Goal: Book appointment/travel/reservation

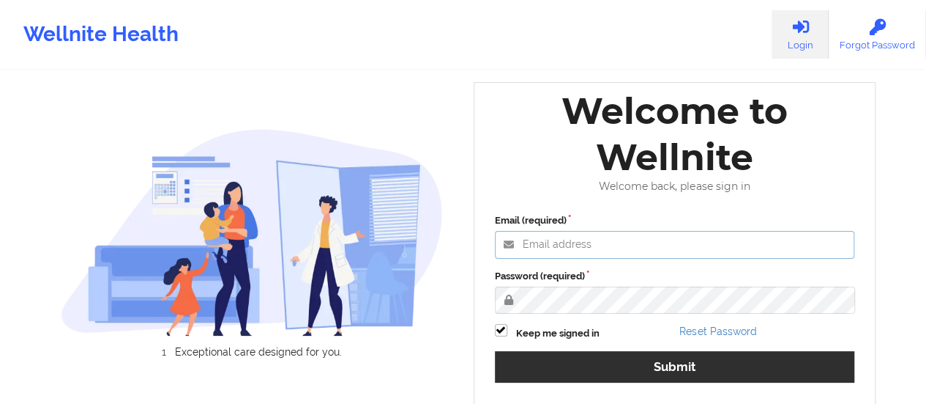
type input "[EMAIL_ADDRESS][DOMAIN_NAME]"
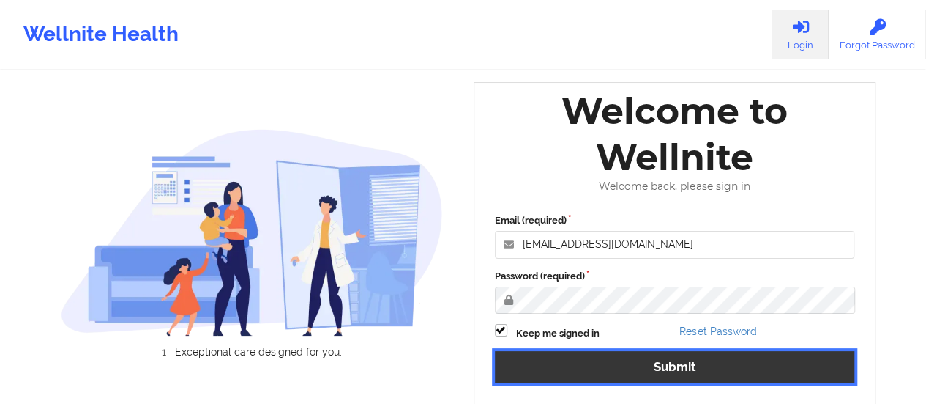
click at [628, 364] on button "Submit" at bounding box center [675, 366] width 360 height 31
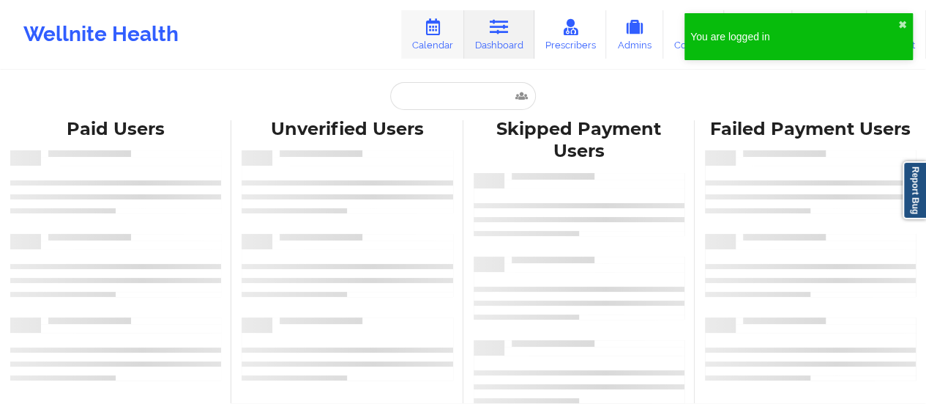
click at [435, 31] on icon at bounding box center [432, 27] width 19 height 16
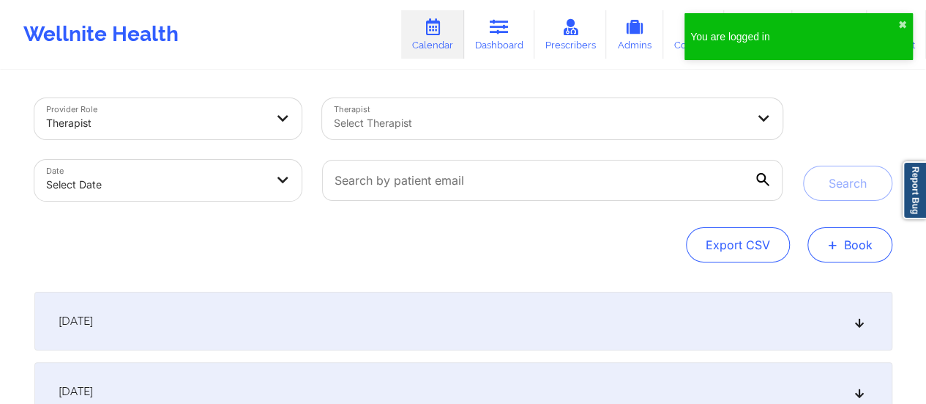
click at [848, 241] on button "+ Book" at bounding box center [850, 244] width 85 height 35
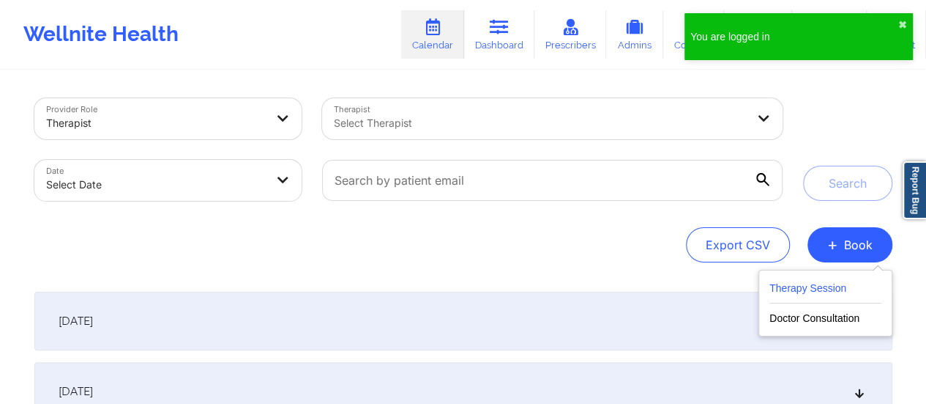
click at [801, 292] on button "Therapy Session" at bounding box center [826, 291] width 112 height 24
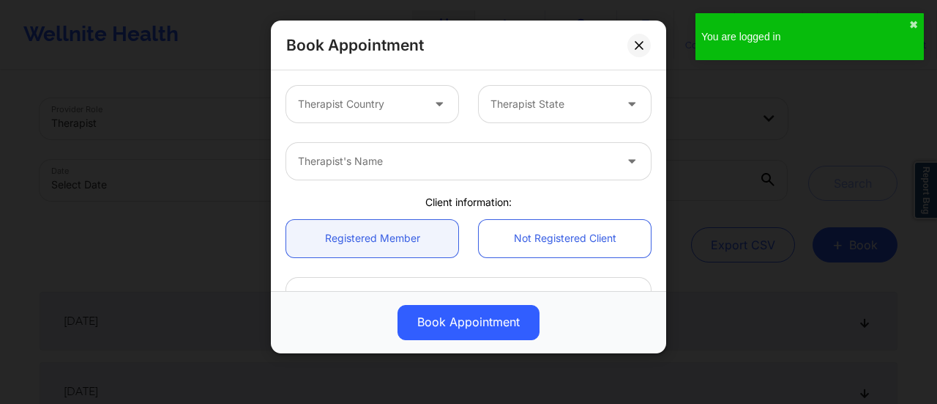
click at [342, 94] on div "Therapist Country" at bounding box center [354, 104] width 137 height 37
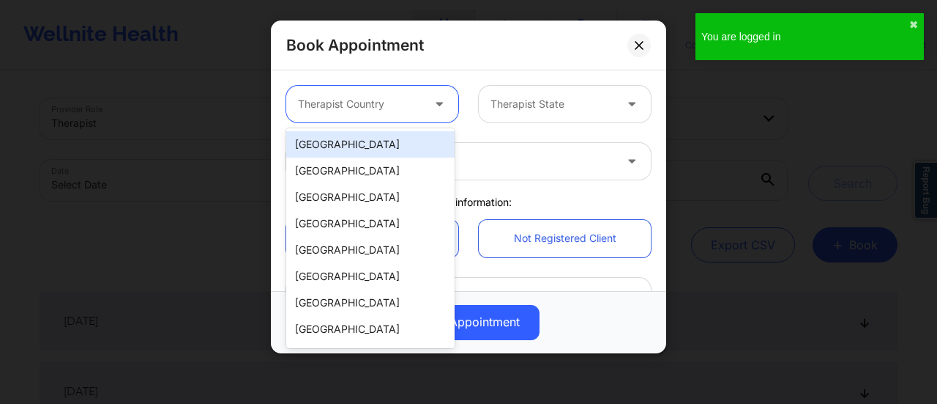
click at [335, 133] on div "[GEOGRAPHIC_DATA]" at bounding box center [370, 144] width 168 height 26
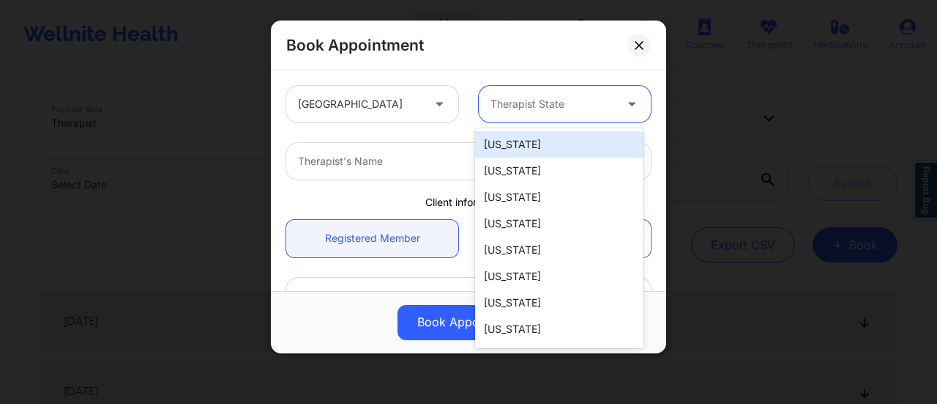
click at [521, 121] on div "Therapist State" at bounding box center [547, 104] width 137 height 37
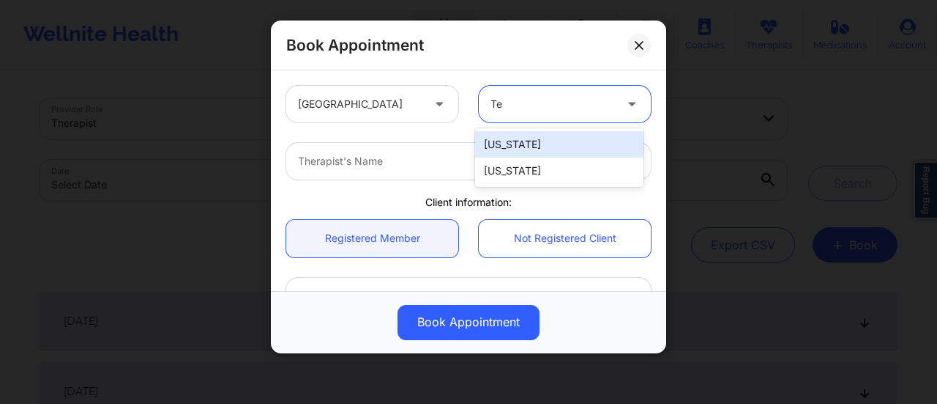
type input "Tex"
click at [522, 146] on div "[US_STATE]" at bounding box center [559, 144] width 168 height 26
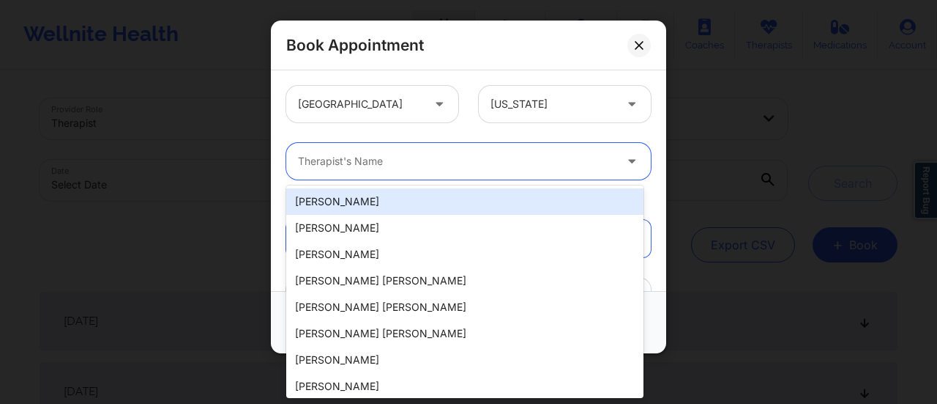
click at [466, 160] on div at bounding box center [456, 161] width 316 height 18
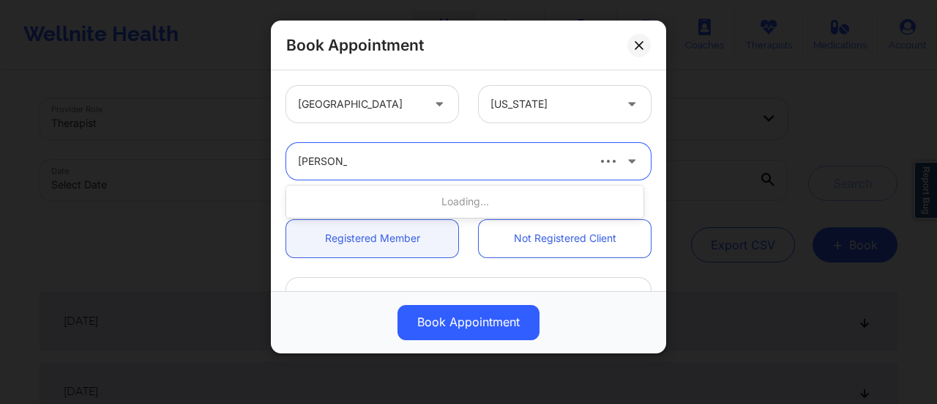
type input "[PERSON_NAME]"
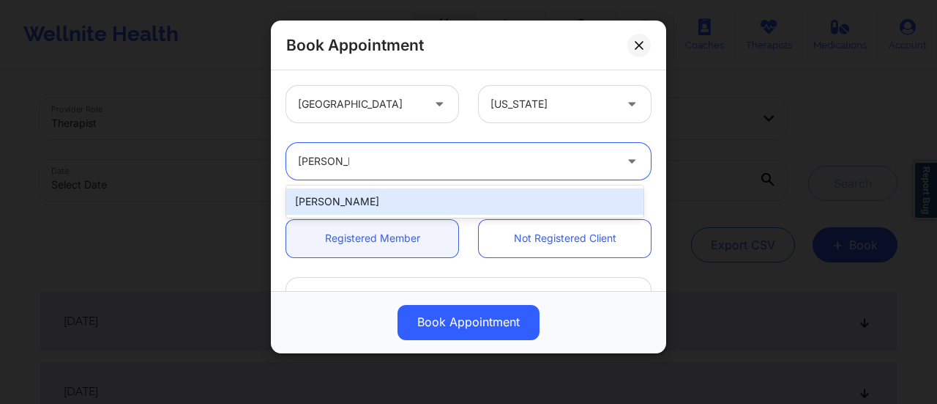
click at [443, 204] on div "[PERSON_NAME]" at bounding box center [464, 201] width 357 height 26
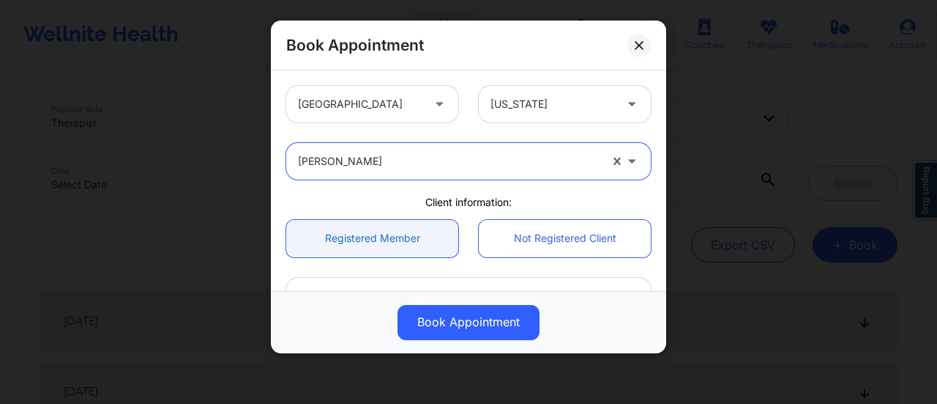
click at [397, 239] on link "Registered Member" at bounding box center [372, 238] width 172 height 37
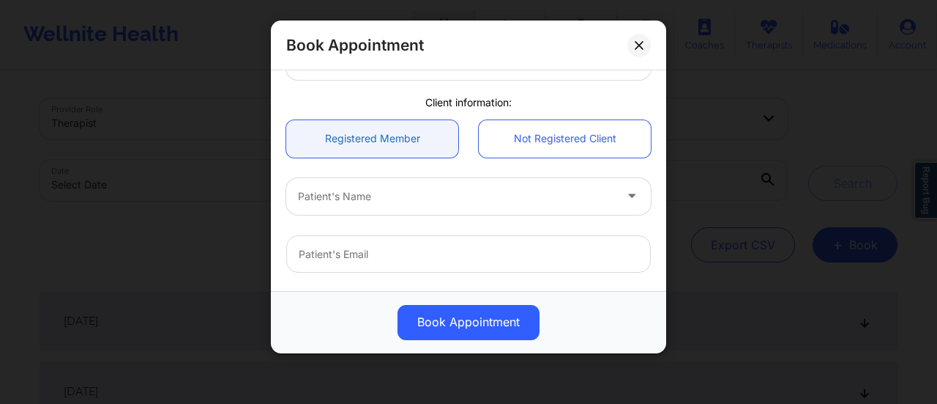
scroll to position [108, 0]
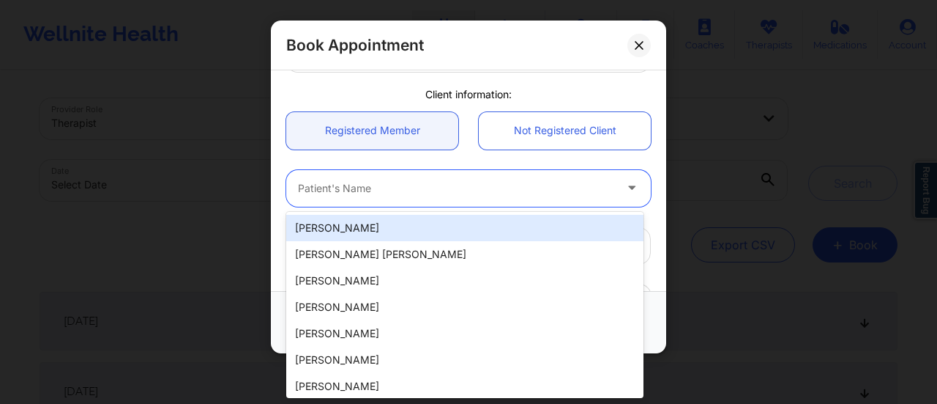
click at [369, 194] on div at bounding box center [456, 188] width 316 height 18
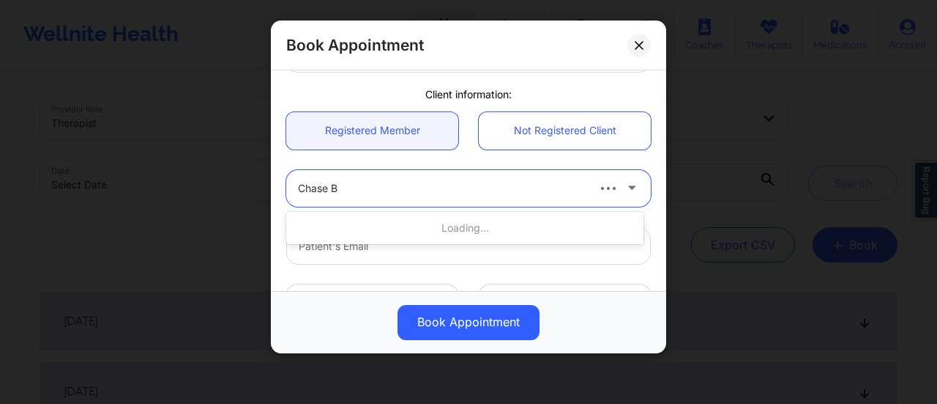
type input "[PERSON_NAME]"
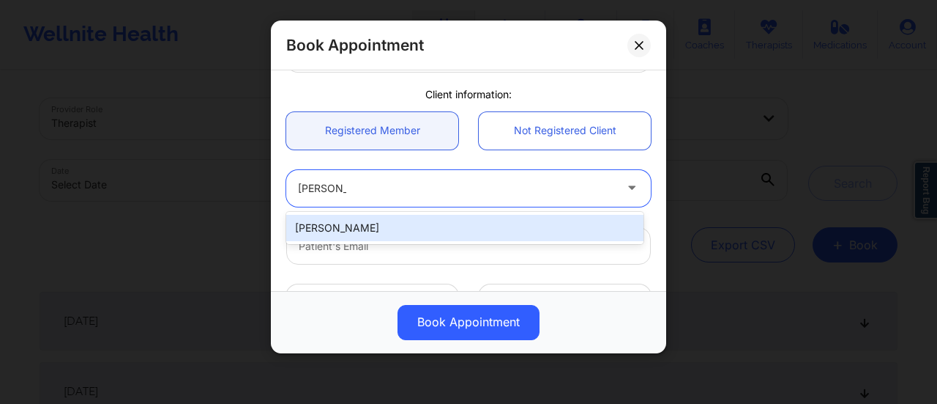
click at [365, 220] on div "[PERSON_NAME]" at bounding box center [464, 228] width 357 height 26
type input "[EMAIL_ADDRESS][DOMAIN_NAME]"
type input "7139221421"
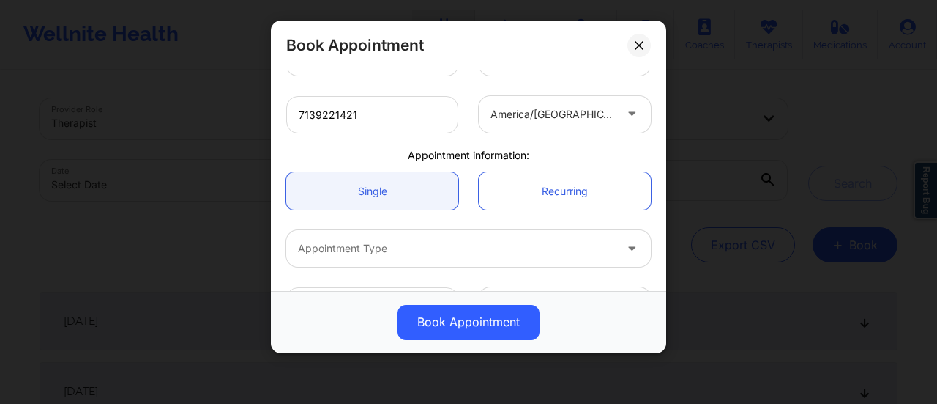
scroll to position [401, 0]
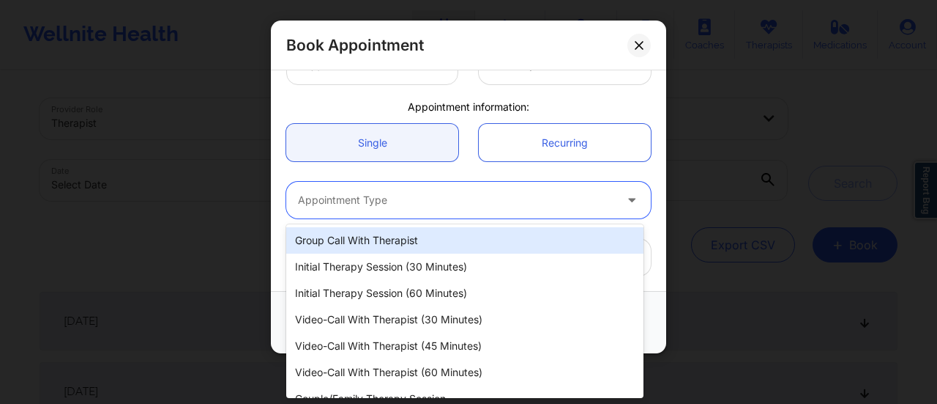
click at [388, 209] on div "Appointment Type" at bounding box center [451, 200] width 330 height 37
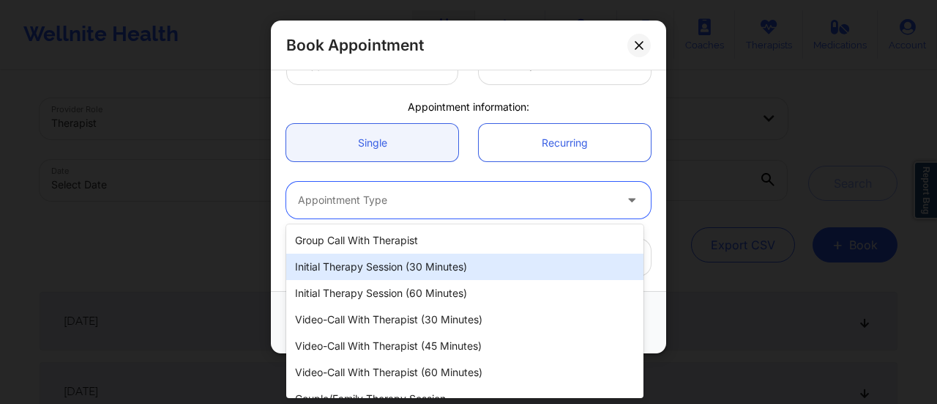
click at [407, 276] on div "Initial Therapy Session (30 minutes)" at bounding box center [464, 266] width 357 height 26
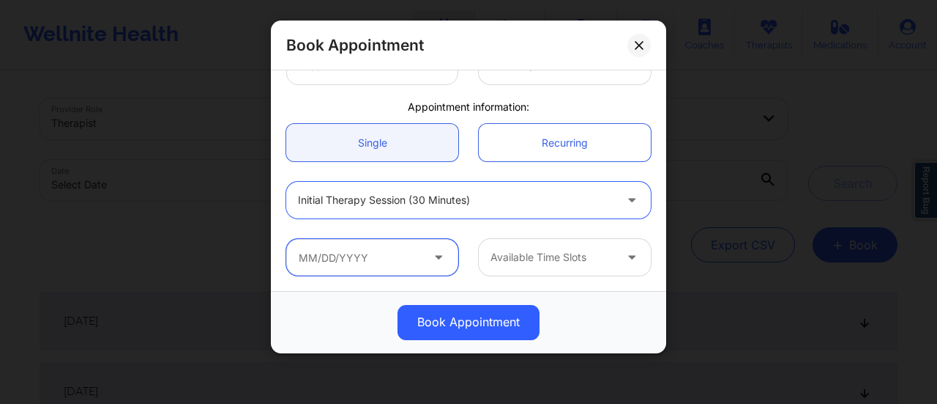
click at [346, 265] on input "text" at bounding box center [372, 257] width 172 height 37
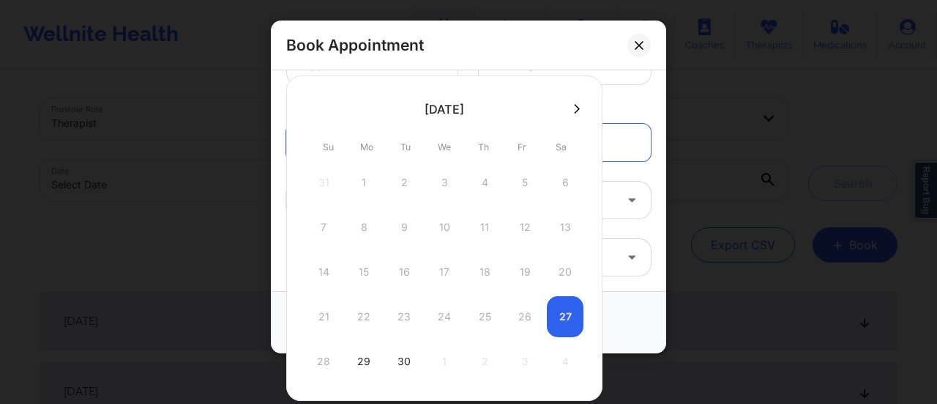
click at [568, 317] on div "21 22 23 24 25 26 27" at bounding box center [444, 316] width 278 height 41
click at [555, 317] on div "21 22 23 24 25 26 27" at bounding box center [444, 316] width 278 height 41
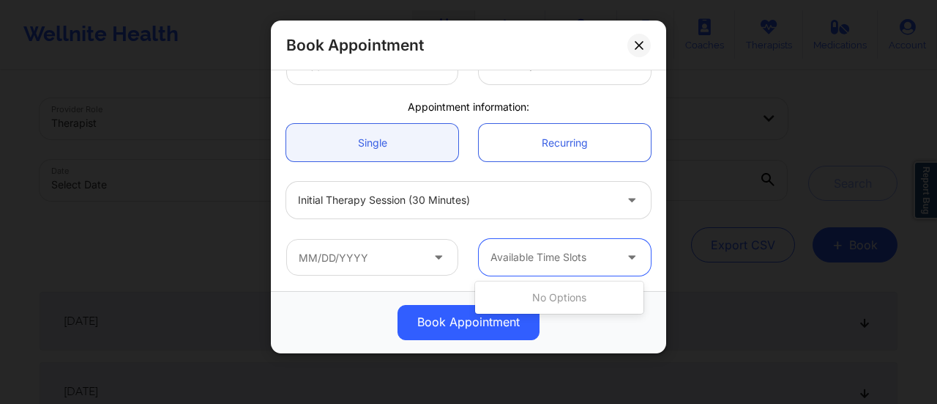
click at [643, 242] on div at bounding box center [633, 257] width 35 height 37
click at [587, 245] on div "Available Time Slots" at bounding box center [547, 257] width 137 height 37
click at [625, 261] on div at bounding box center [634, 257] width 18 height 18
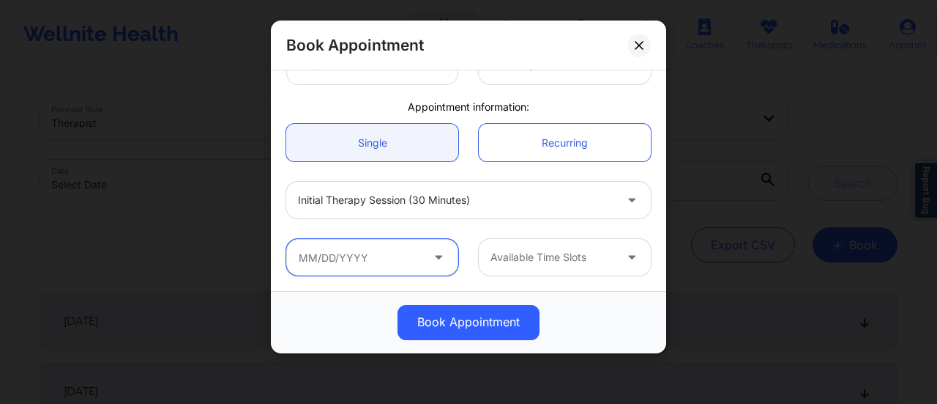
click at [412, 243] on input "text" at bounding box center [372, 257] width 172 height 37
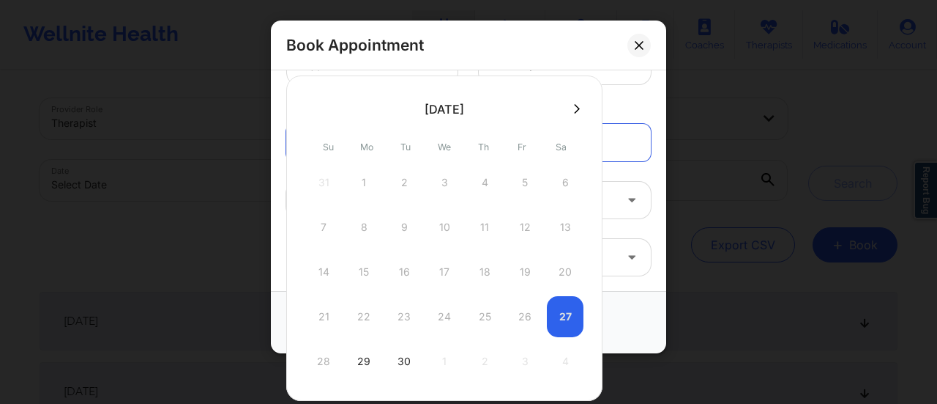
click at [557, 316] on div "21 22 23 24 25 26 27" at bounding box center [444, 316] width 278 height 41
click at [555, 313] on div "21 22 23 24 25 26 27" at bounding box center [444, 316] width 278 height 41
click at [574, 111] on button at bounding box center [577, 109] width 15 height 12
click at [311, 113] on icon at bounding box center [312, 108] width 6 height 11
click at [555, 314] on div "21 22 23 24 25 26 27" at bounding box center [444, 316] width 278 height 41
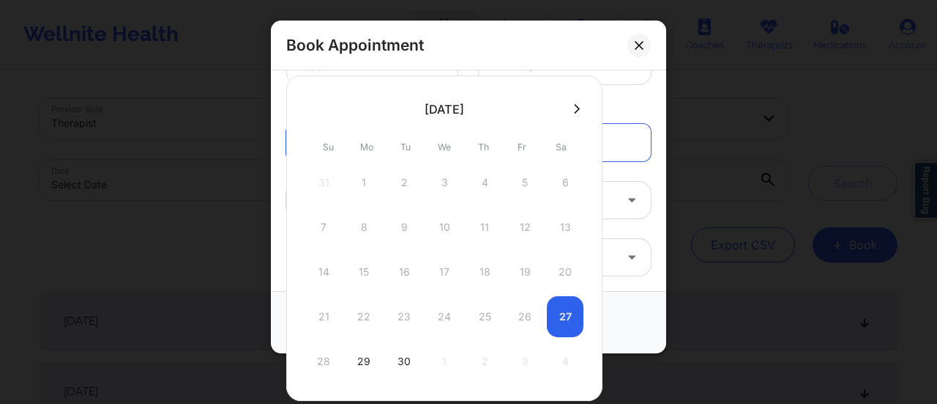
click at [565, 324] on div "21 22 23 24 25 26 27" at bounding box center [444, 316] width 278 height 41
click at [565, 313] on div "21 22 23 24 25 26 27" at bounding box center [444, 316] width 278 height 41
click at [357, 360] on div "29" at bounding box center [364, 361] width 37 height 41
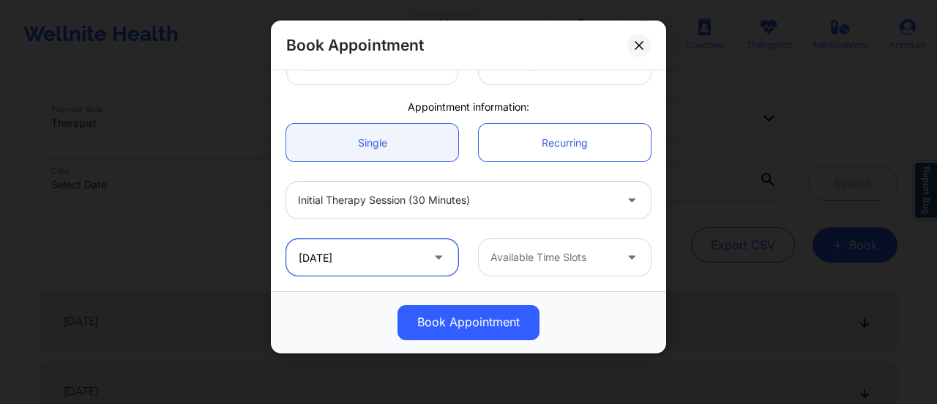
click at [387, 256] on input "[DATE]" at bounding box center [372, 257] width 172 height 37
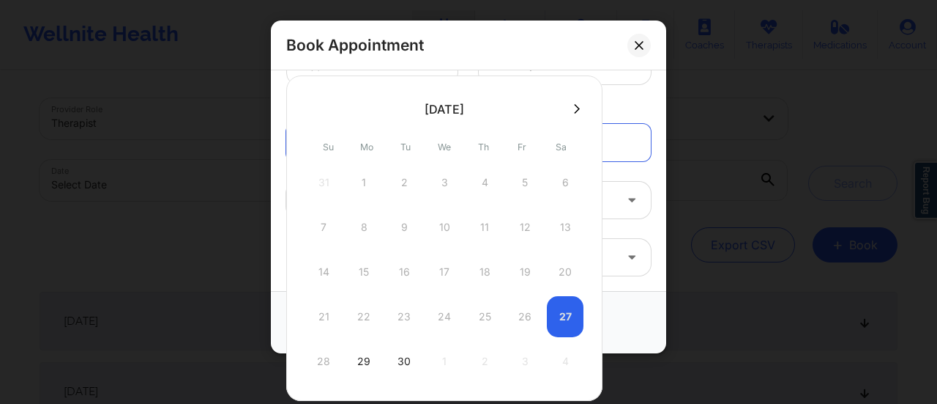
click at [561, 311] on div "21 22 23 24 25 26 27" at bounding box center [444, 316] width 278 height 41
click at [400, 355] on div "30" at bounding box center [404, 361] width 37 height 41
type input "[DATE]"
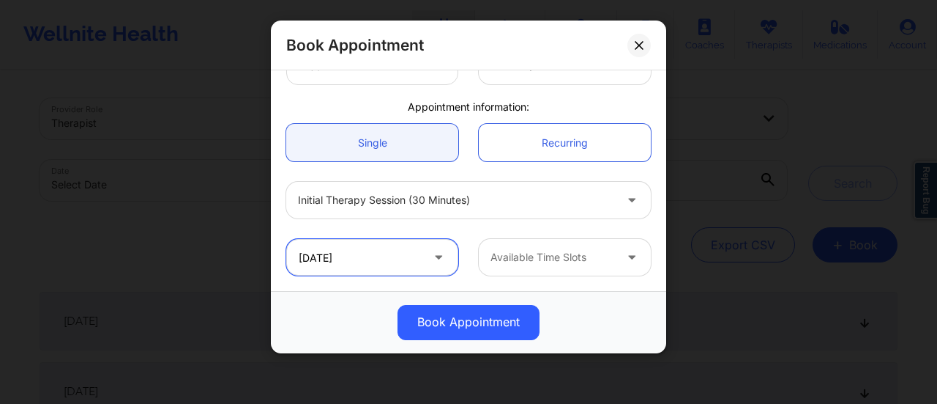
click at [350, 270] on input "[DATE]" at bounding box center [372, 257] width 172 height 37
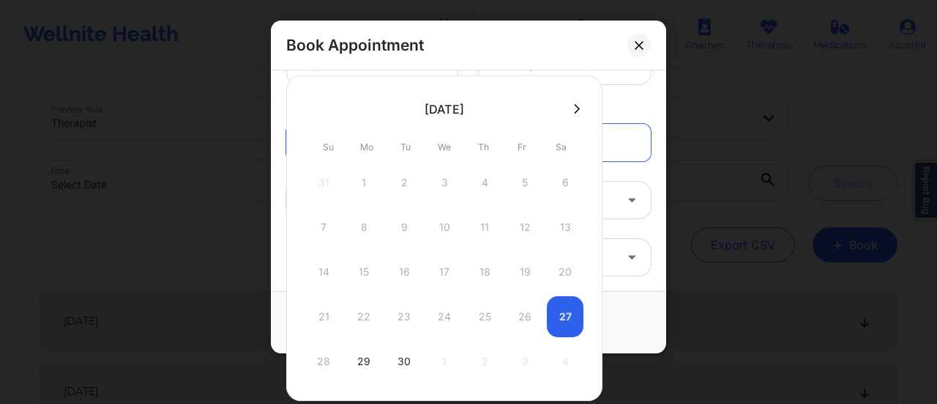
click at [568, 304] on div "21 22 23 24 25 26 27" at bounding box center [444, 316] width 278 height 41
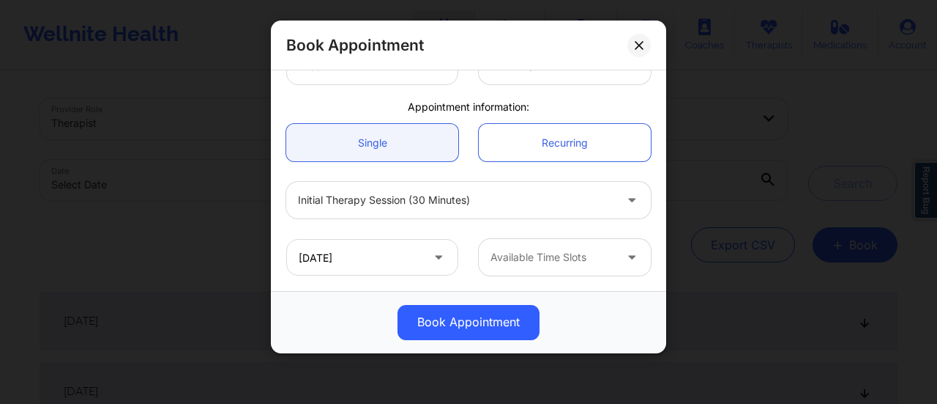
click at [646, 228] on div "Initial Therapy Session (30 minutes)" at bounding box center [468, 199] width 385 height 57
click at [409, 259] on input "[DATE]" at bounding box center [372, 257] width 172 height 37
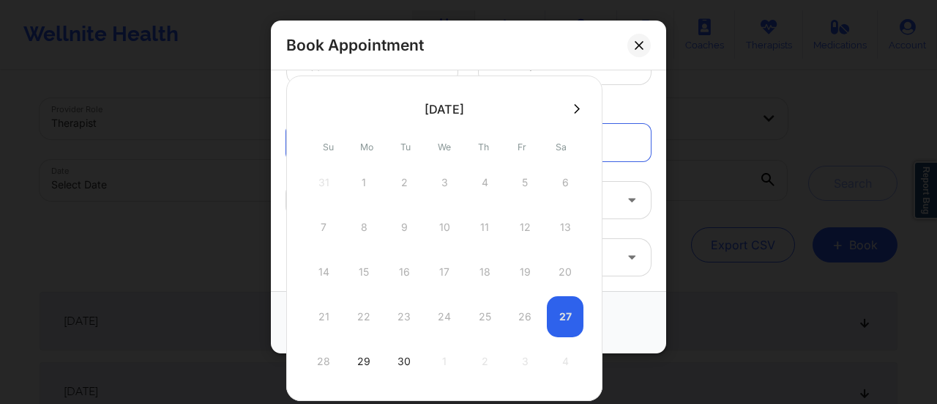
click at [548, 299] on div "21 22 23 24 25 26 27" at bounding box center [444, 316] width 278 height 41
click at [566, 302] on div "21 22 23 24 25 26 27" at bounding box center [444, 316] width 278 height 41
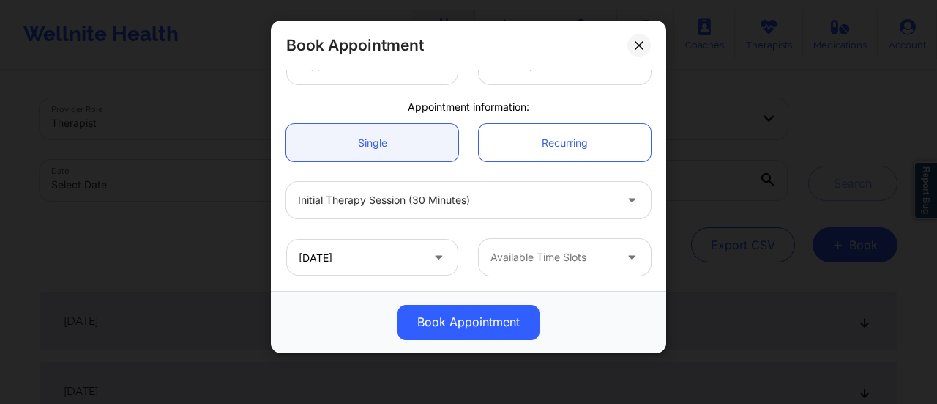
click at [560, 66] on div "Book Appointment" at bounding box center [468, 46] width 395 height 50
click at [414, 259] on input "[DATE]" at bounding box center [372, 257] width 172 height 37
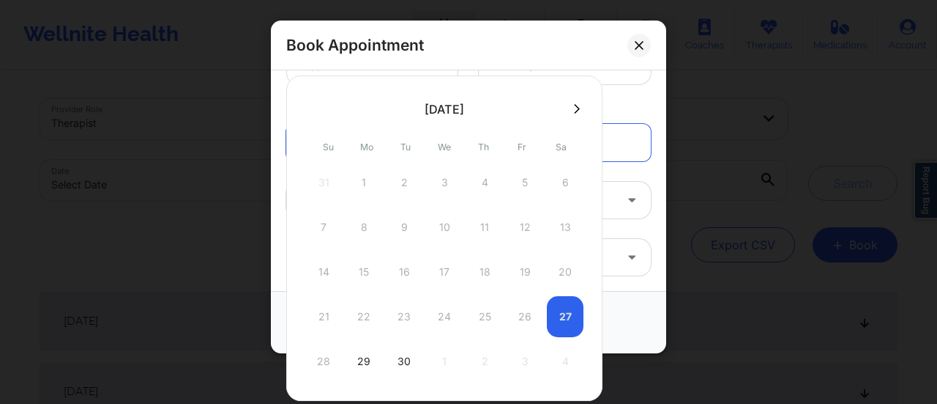
click at [565, 302] on div "21 22 23 24 25 26 27" at bounding box center [444, 316] width 278 height 41
click at [566, 100] on div at bounding box center [444, 108] width 316 height 22
click at [574, 108] on icon at bounding box center [577, 108] width 6 height 10
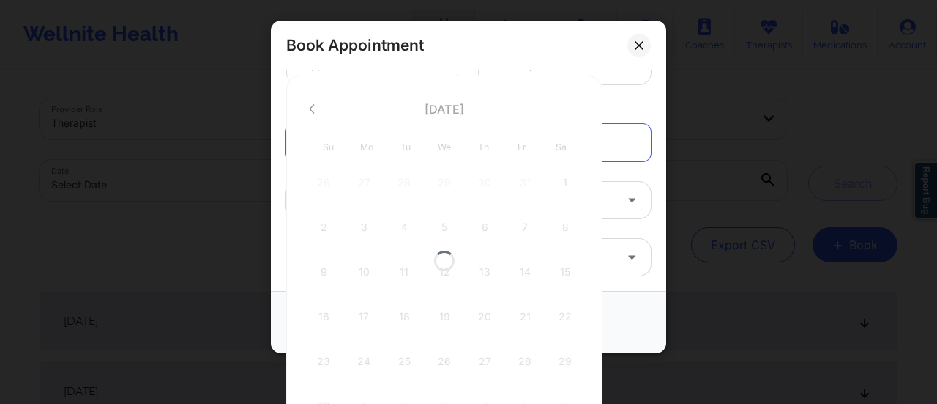
click at [313, 105] on div at bounding box center [444, 260] width 316 height 370
click at [313, 105] on icon at bounding box center [312, 108] width 6 height 11
click at [313, 105] on div at bounding box center [444, 237] width 316 height 325
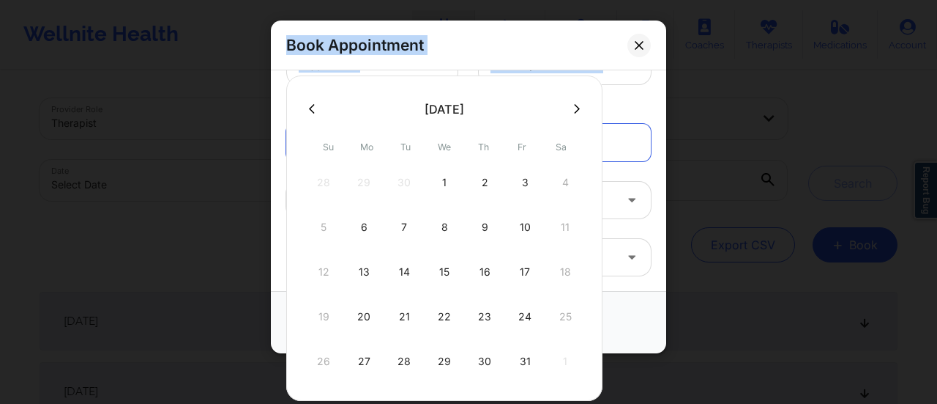
scroll to position [0, 0]
drag, startPoint x: 313, startPoint y: 105, endPoint x: 217, endPoint y: -89, distance: 216.8
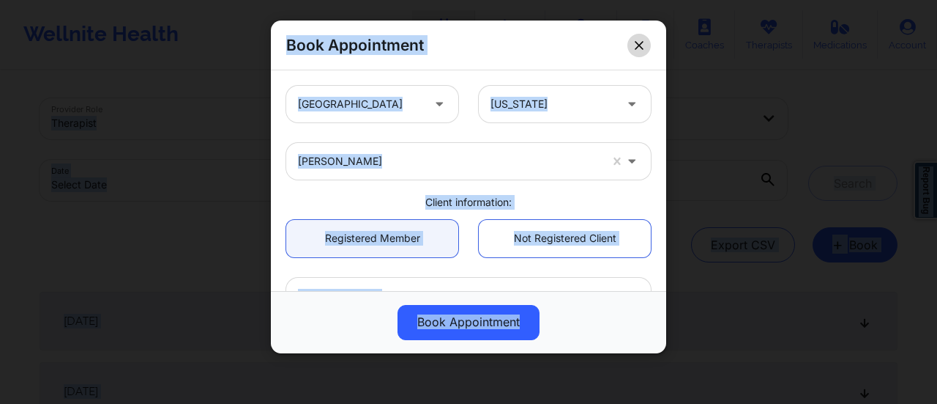
click at [647, 38] on button at bounding box center [639, 45] width 23 height 23
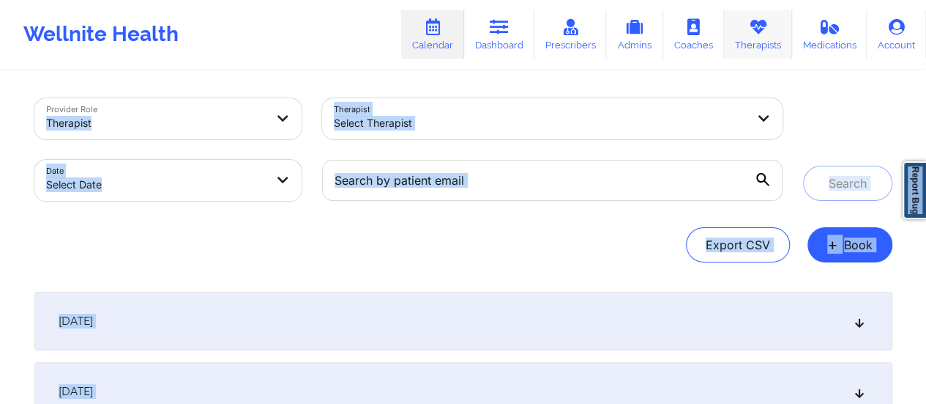
click at [757, 21] on icon at bounding box center [757, 27] width 19 height 16
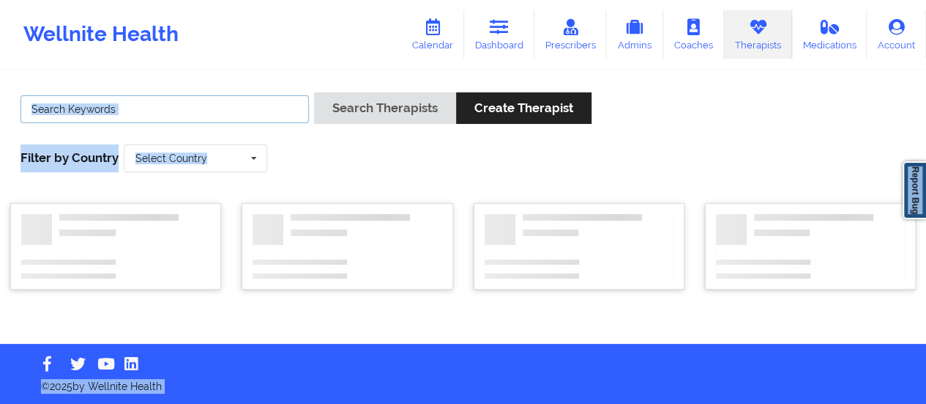
click at [224, 120] on input "text" at bounding box center [165, 109] width 289 height 28
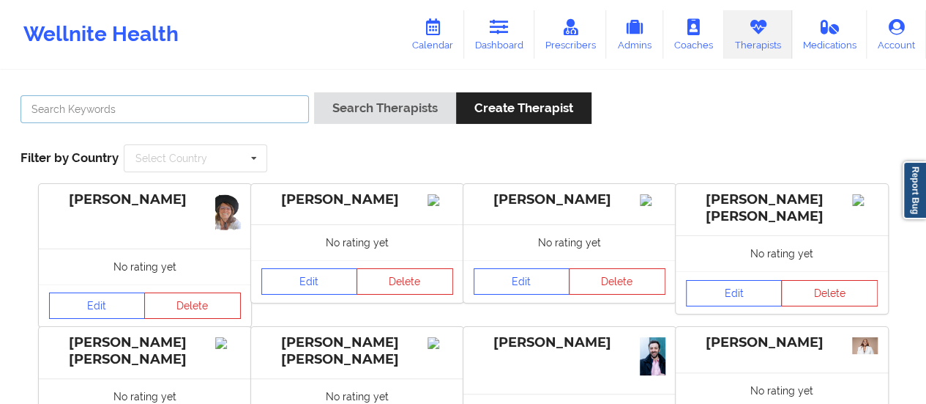
click at [184, 95] on input "text" at bounding box center [165, 109] width 289 height 28
type input "[PERSON_NAME]"
click at [314, 92] on button "Search Therapists" at bounding box center [385, 107] width 142 height 31
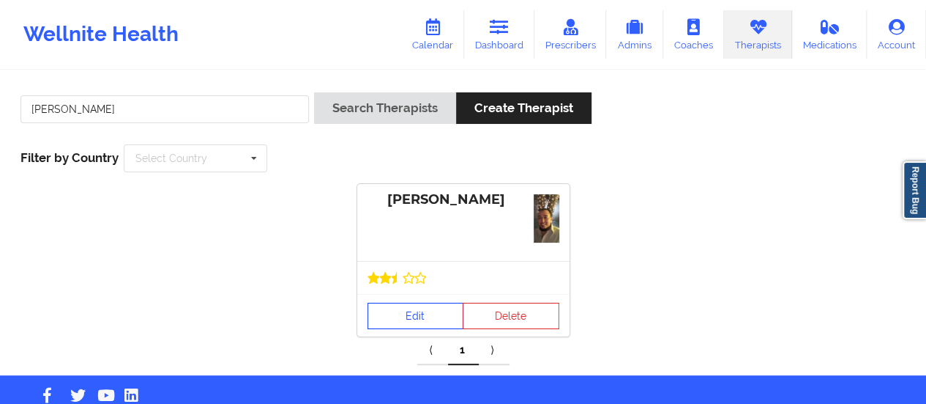
click at [401, 305] on link "Edit" at bounding box center [416, 315] width 97 height 26
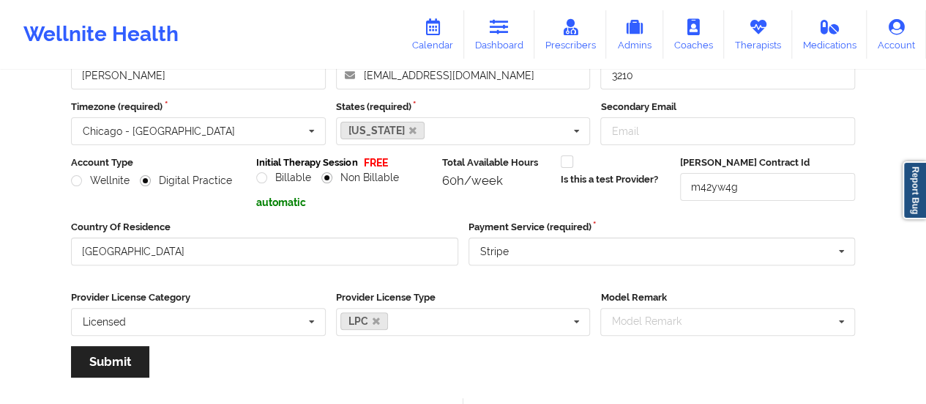
scroll to position [334, 0]
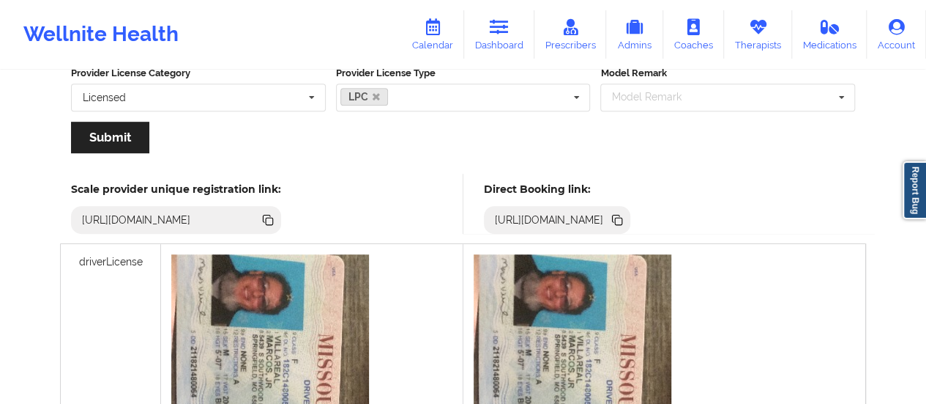
click at [625, 223] on icon at bounding box center [617, 220] width 16 height 16
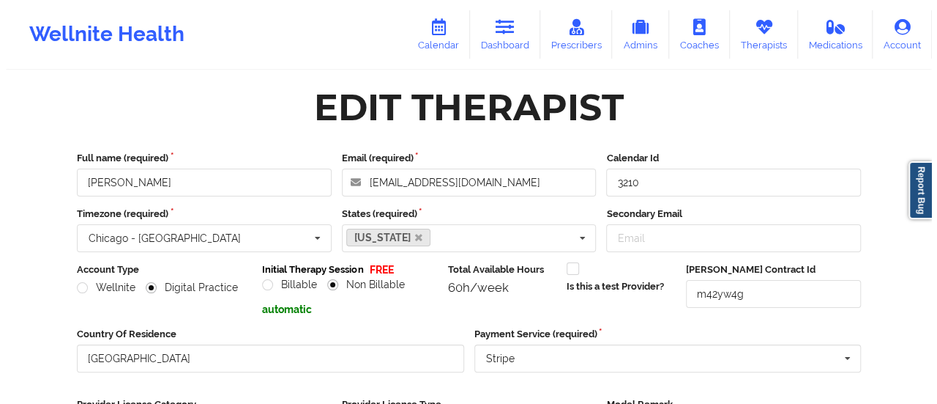
scroll to position [0, 0]
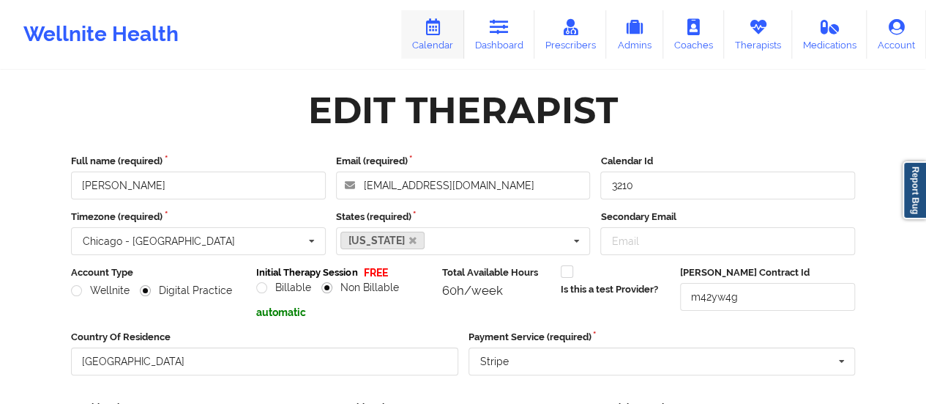
click at [439, 23] on icon at bounding box center [432, 27] width 19 height 16
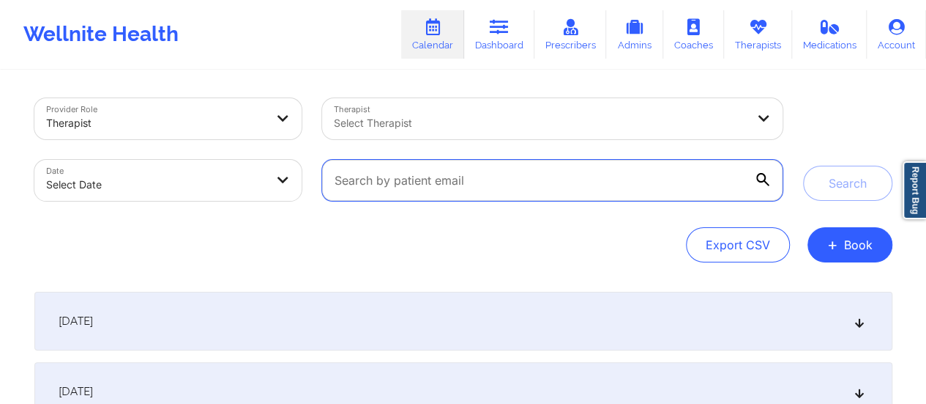
click at [516, 172] on input "text" at bounding box center [552, 180] width 460 height 41
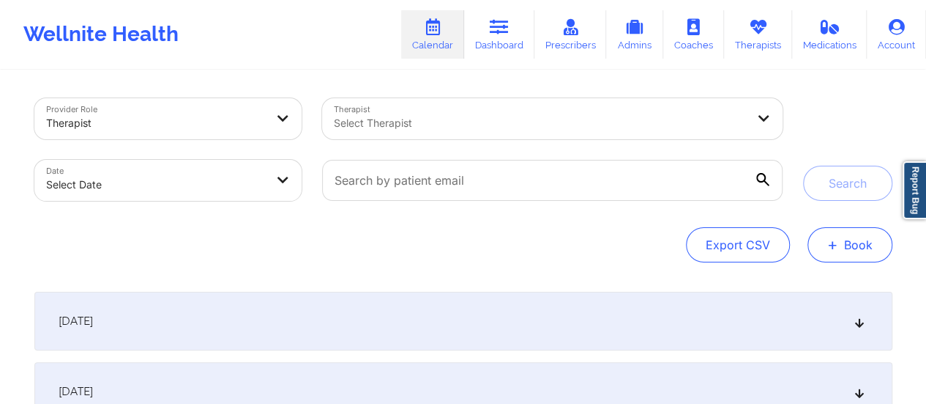
click at [863, 243] on button "+ Book" at bounding box center [850, 244] width 85 height 35
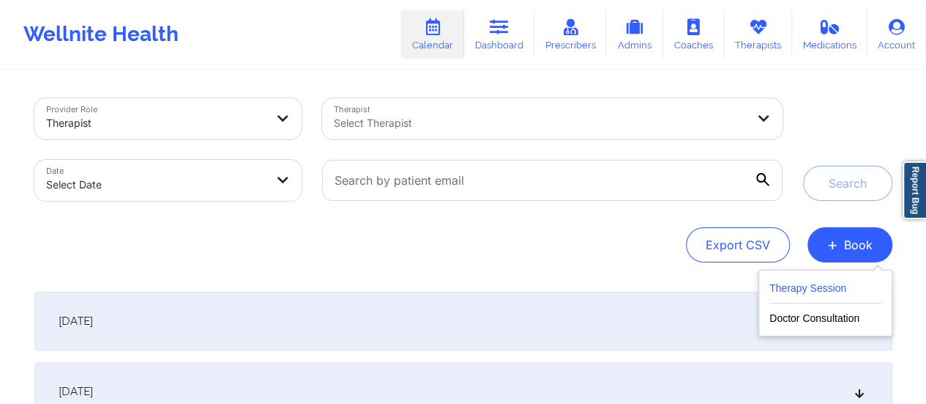
click at [800, 288] on button "Therapy Session" at bounding box center [826, 291] width 112 height 24
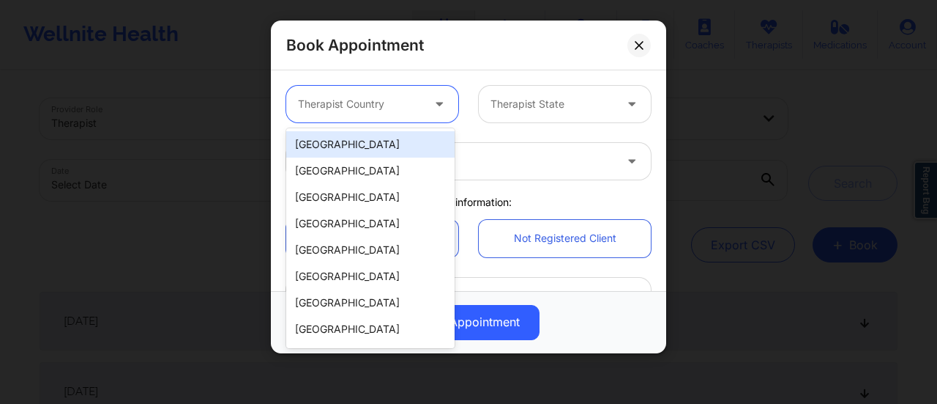
click at [403, 101] on div at bounding box center [360, 104] width 124 height 18
click at [367, 148] on div "[GEOGRAPHIC_DATA]" at bounding box center [370, 144] width 168 height 26
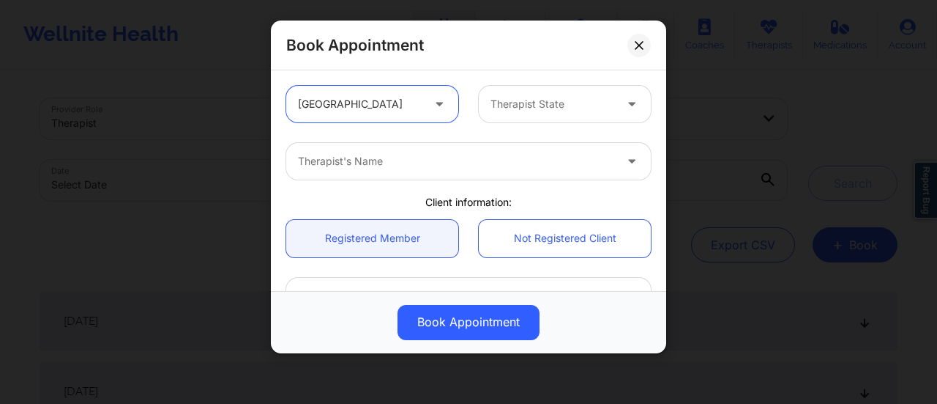
click at [581, 103] on div at bounding box center [553, 104] width 124 height 18
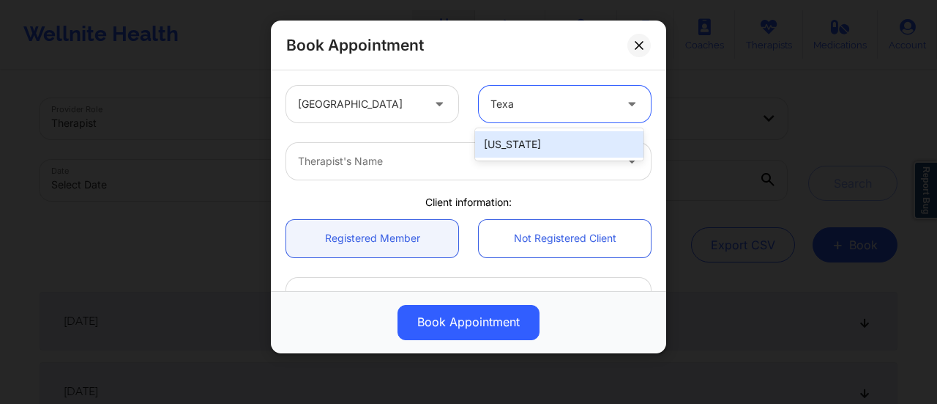
type input "[US_STATE]"
click at [527, 138] on div "[US_STATE]" at bounding box center [559, 144] width 168 height 26
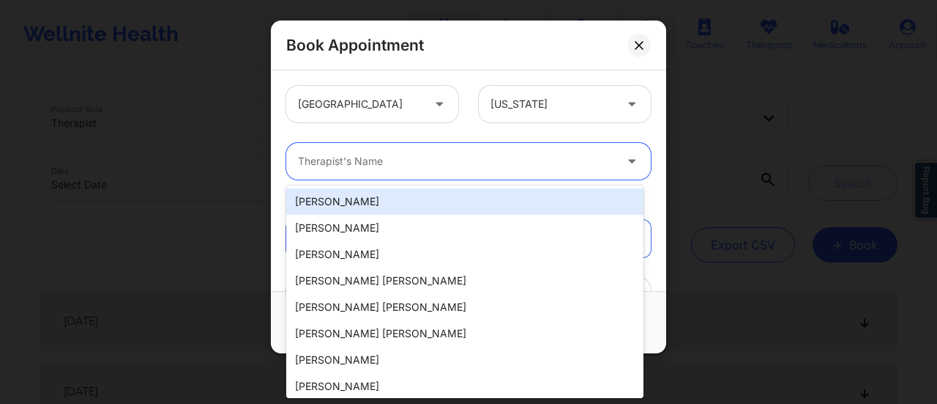
click at [445, 165] on div at bounding box center [456, 161] width 316 height 18
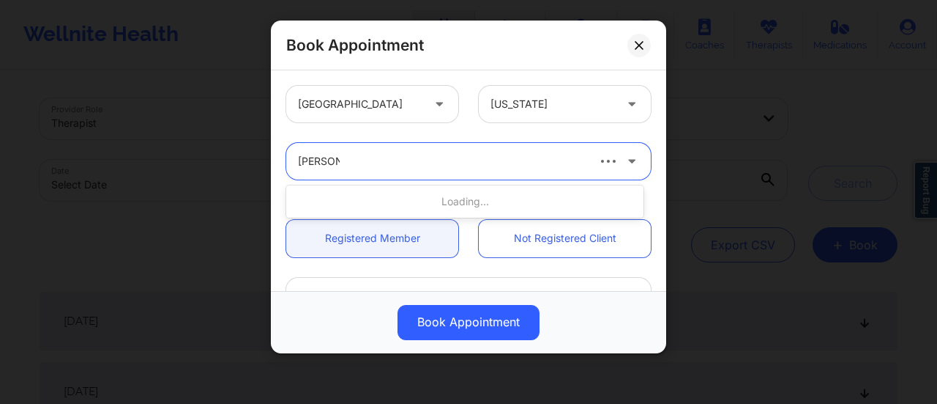
type input "[PERSON_NAME]"
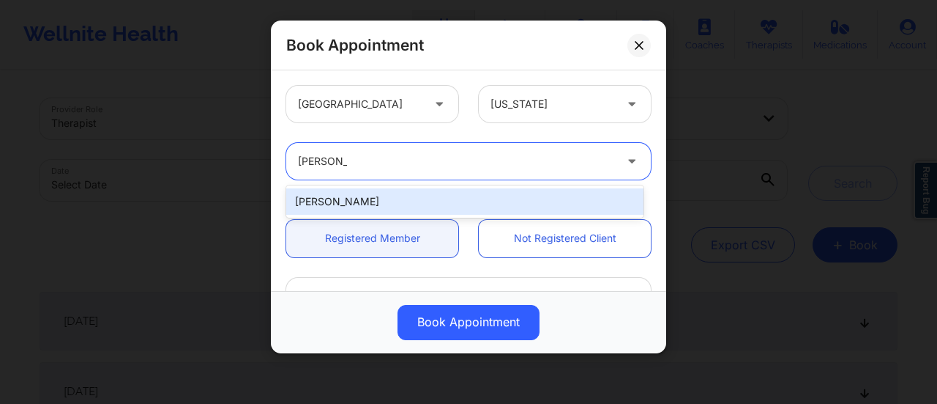
click at [448, 207] on div "[PERSON_NAME]" at bounding box center [464, 201] width 357 height 26
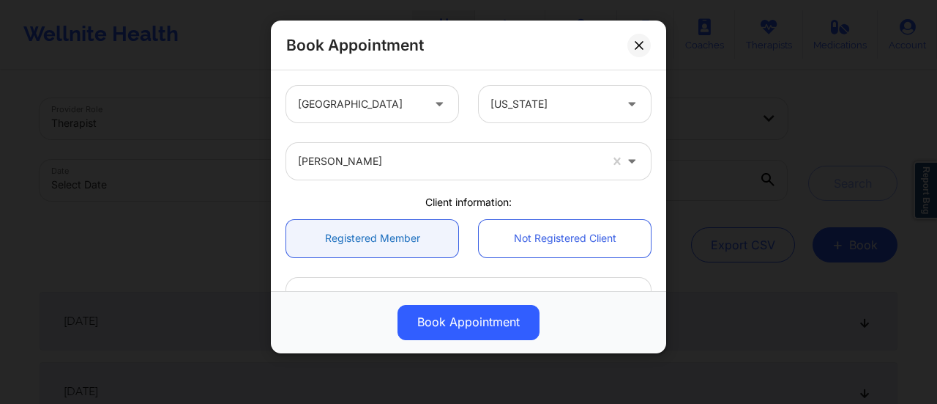
click at [422, 228] on link "Registered Member" at bounding box center [372, 238] width 172 height 37
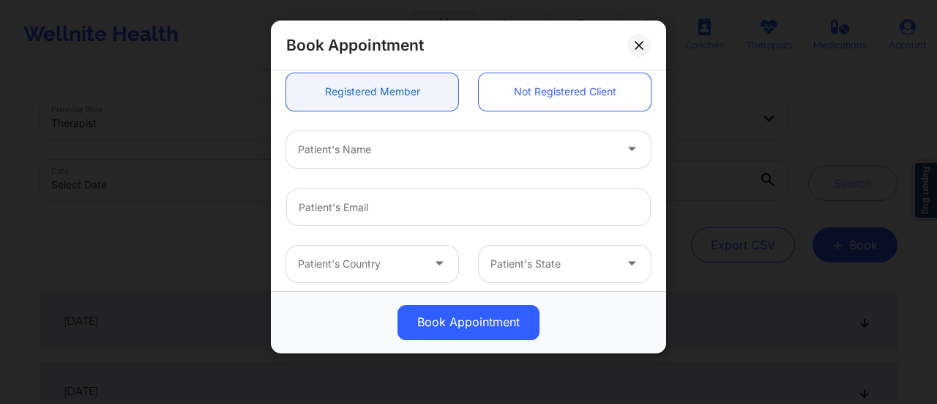
scroll to position [146, 0]
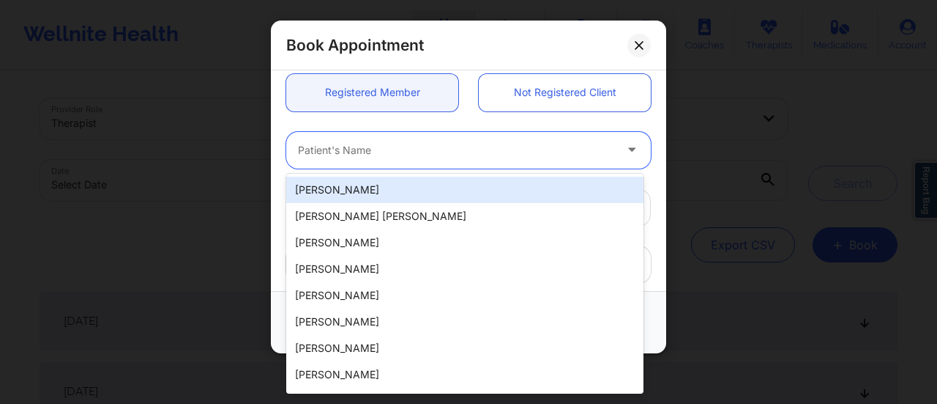
click at [376, 142] on div at bounding box center [456, 150] width 316 height 18
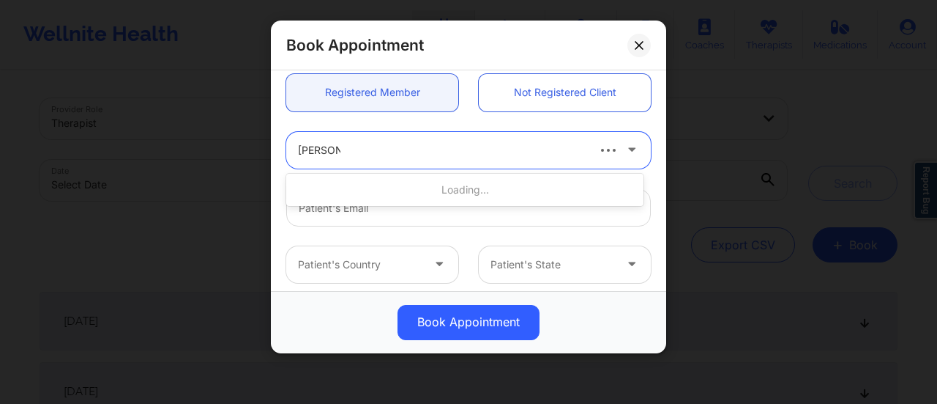
type input "[PERSON_NAME]"
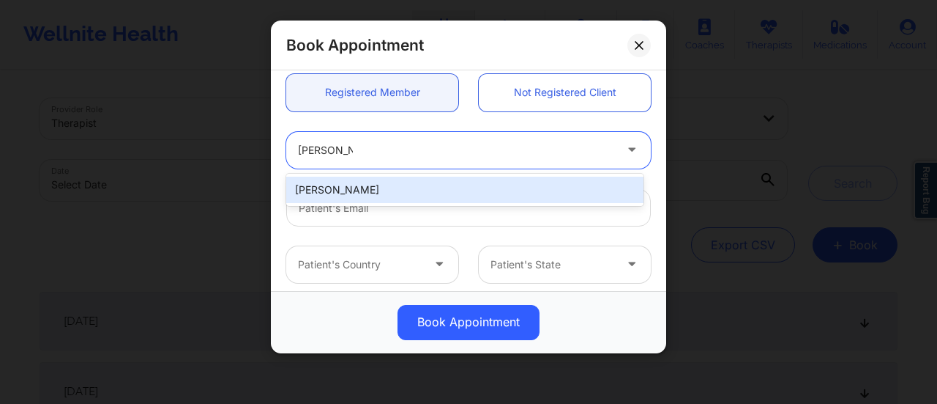
click at [357, 188] on div "[PERSON_NAME]" at bounding box center [464, 189] width 357 height 26
type input "[EMAIL_ADDRESS][DOMAIN_NAME]"
type input "7139221421"
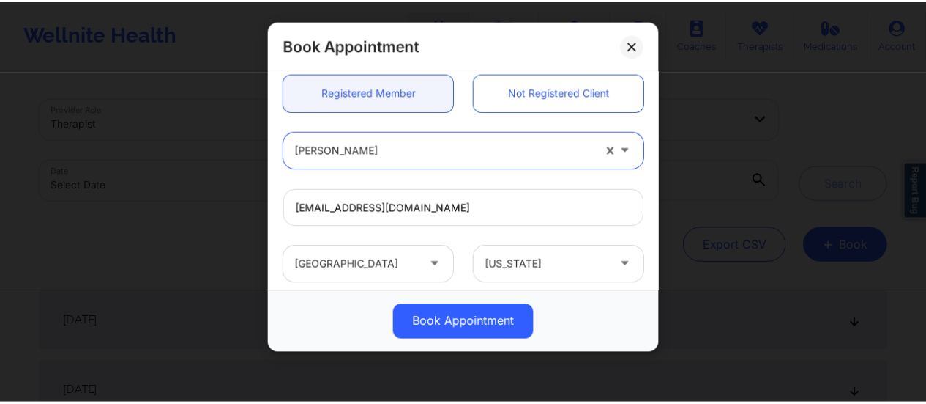
scroll to position [401, 0]
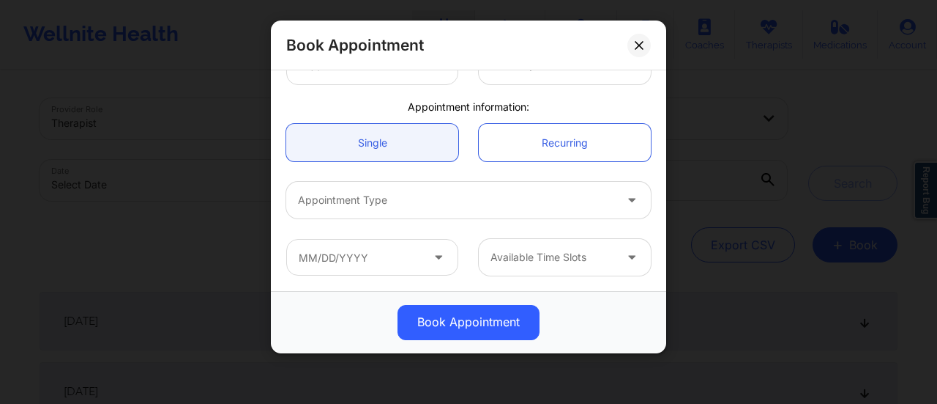
click at [438, 204] on div at bounding box center [456, 200] width 316 height 18
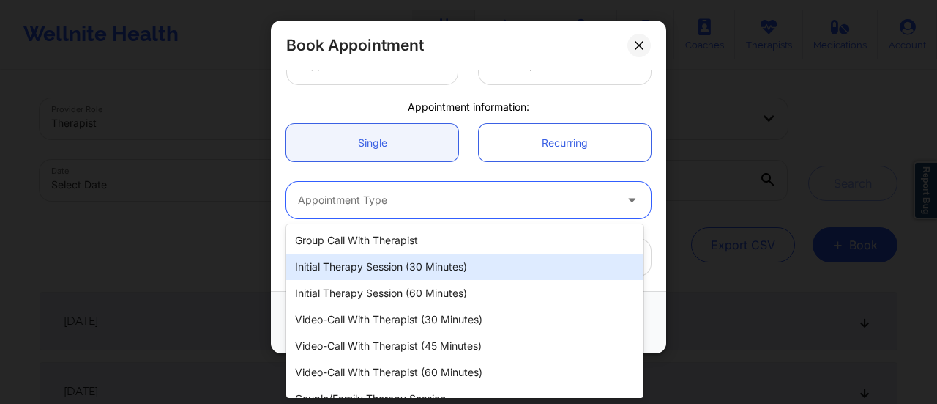
click at [419, 263] on div "Initial Therapy Session (30 minutes)" at bounding box center [464, 266] width 357 height 26
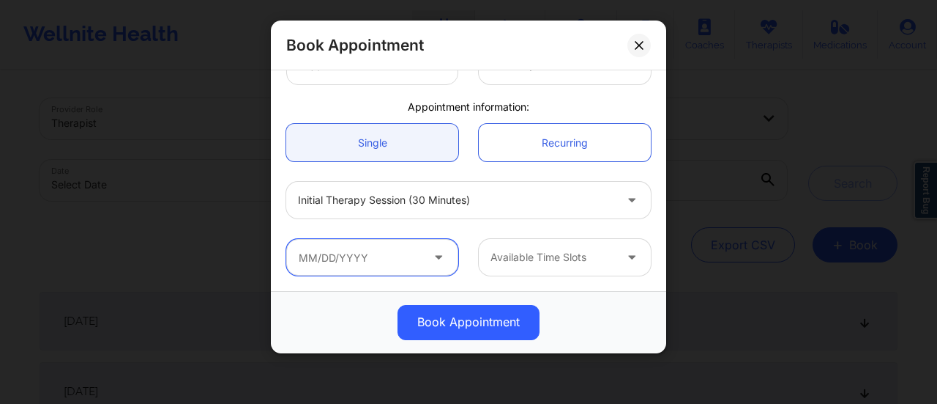
click at [376, 245] on input "text" at bounding box center [372, 257] width 172 height 37
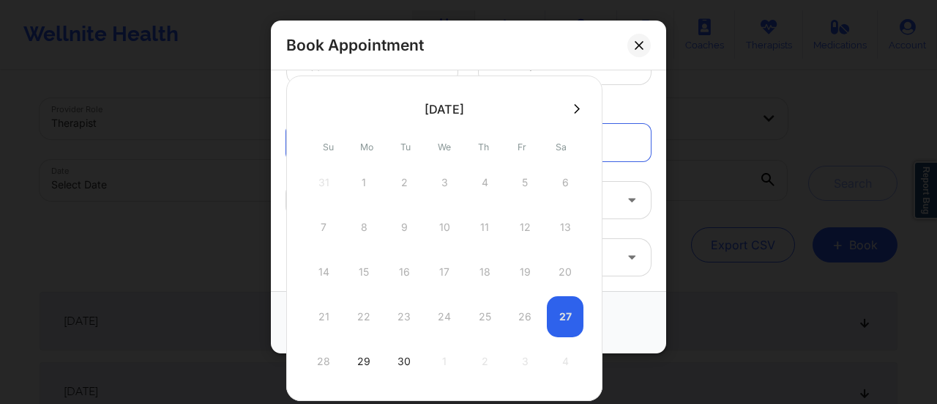
click at [560, 326] on div "21 22 23 24 25 26 27" at bounding box center [444, 316] width 278 height 41
click at [575, 103] on button at bounding box center [577, 109] width 15 height 12
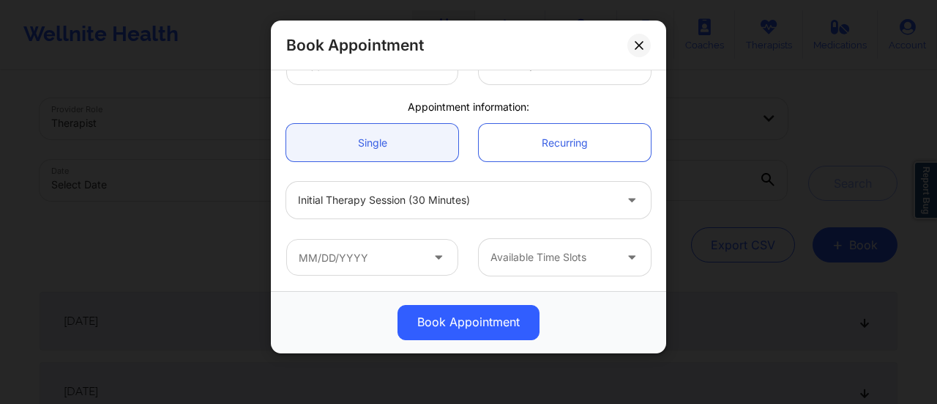
click at [611, 89] on div "7139221421 america/[GEOGRAPHIC_DATA]" at bounding box center [468, 65] width 385 height 57
click at [645, 45] on button at bounding box center [639, 45] width 23 height 23
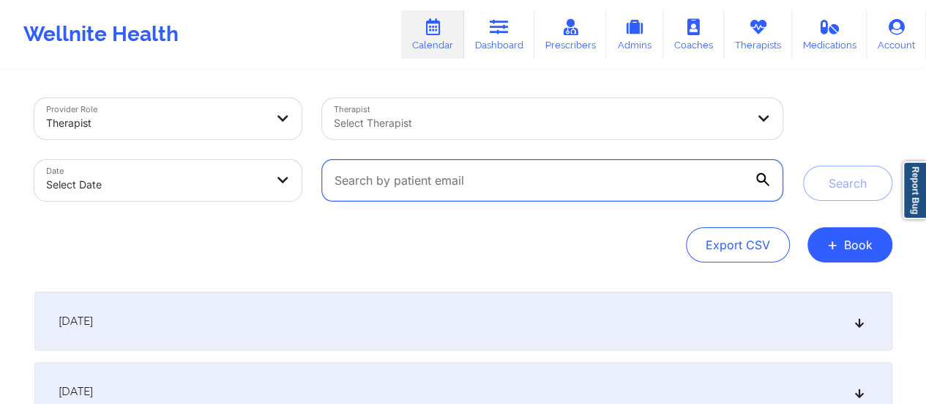
click at [662, 190] on input "text" at bounding box center [552, 180] width 460 height 41
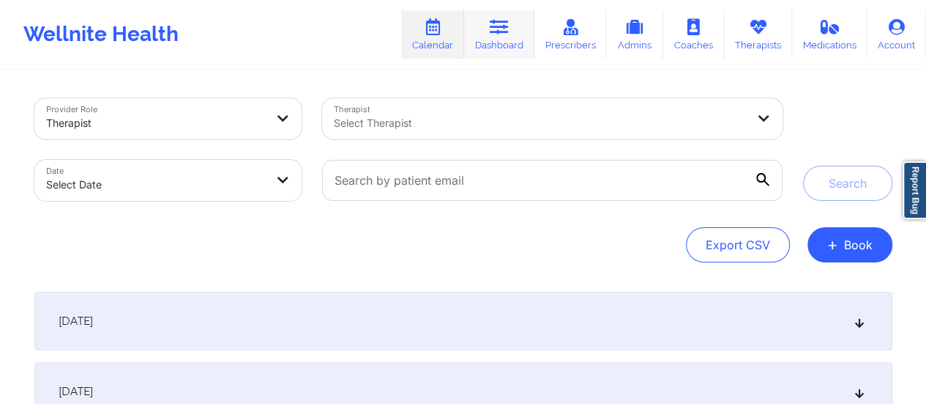
click at [498, 33] on icon at bounding box center [499, 27] width 19 height 16
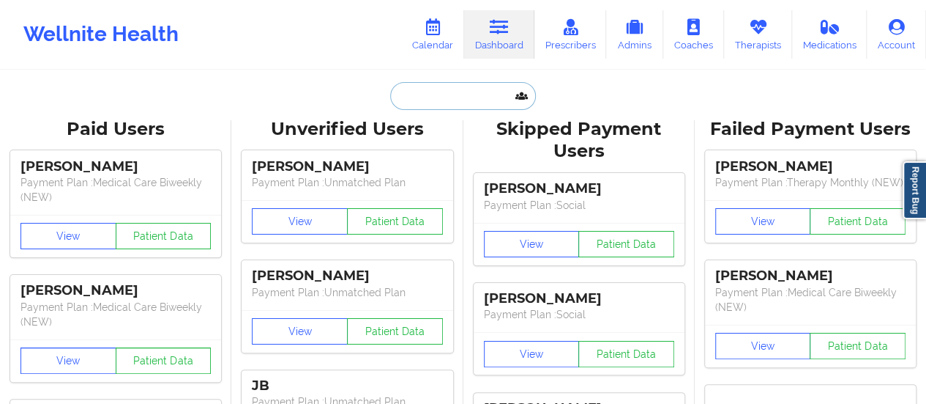
click at [463, 97] on input "text" at bounding box center [462, 96] width 145 height 28
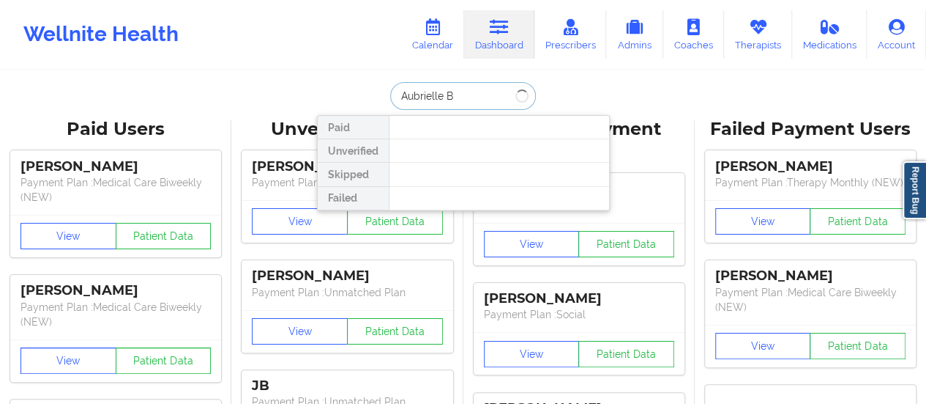
type input "Aubrielle Bo"
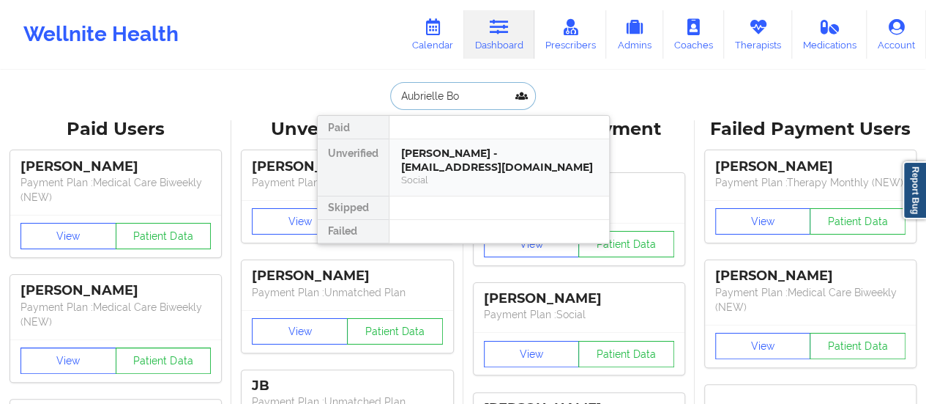
click at [529, 139] on div "[PERSON_NAME] - [EMAIL_ADDRESS][DOMAIN_NAME] Social" at bounding box center [500, 167] width 220 height 56
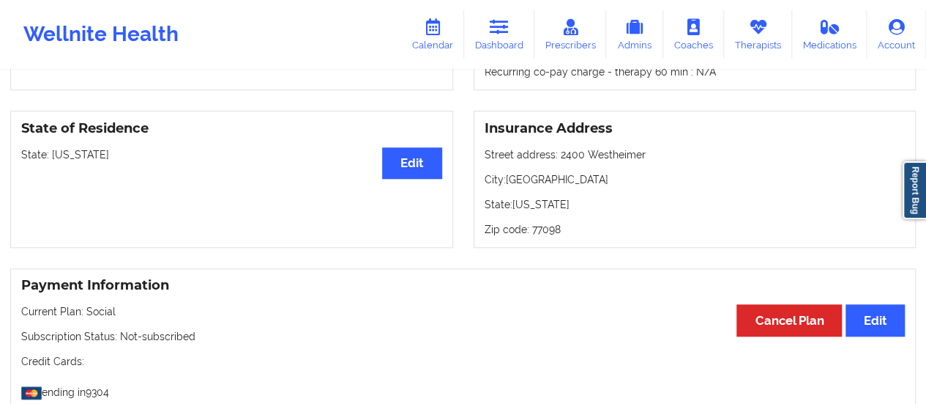
scroll to position [584, 0]
